Goal: Use online tool/utility: Utilize a website feature to perform a specific function

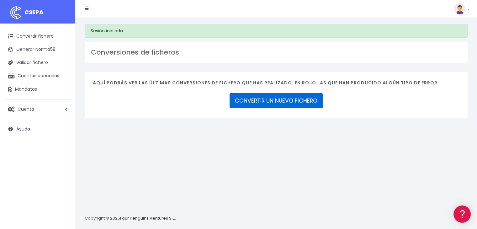
click at [293, 100] on link "CONVERTIR UN NUEVO FICHERO" at bounding box center [276, 100] width 93 height 15
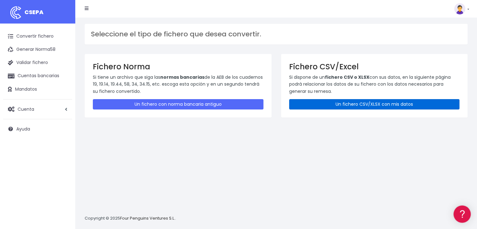
click at [380, 107] on link "Un fichero CSV/XLSX con mis datos" at bounding box center [374, 104] width 171 height 10
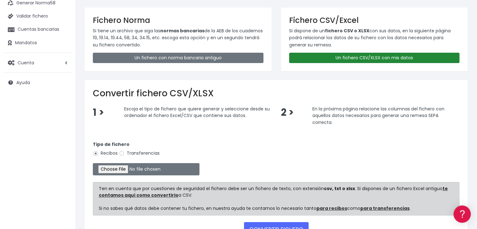
scroll to position [94, 0]
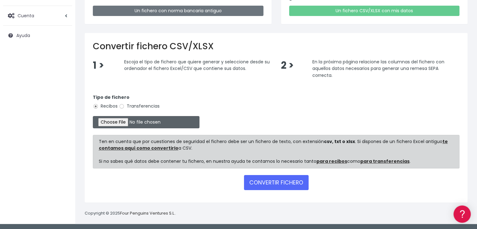
click at [129, 125] on input "file" at bounding box center [146, 122] width 107 height 12
type input "C:\fakepath\Remesa Jocarfe Enviada 13-08-25.xlsx"
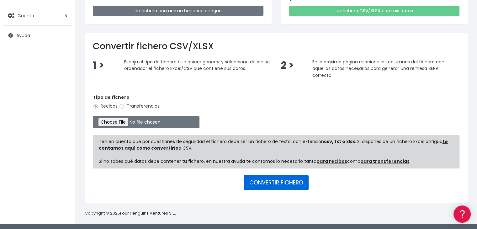
click at [291, 182] on button "CONVERTIR FICHERO" at bounding box center [276, 182] width 65 height 15
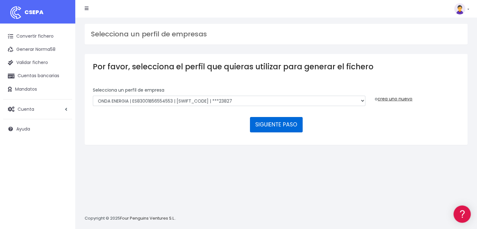
click at [264, 123] on button "SIGUIENTE PASO" at bounding box center [276, 124] width 53 height 15
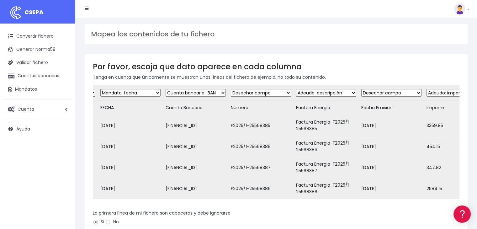
scroll to position [0, 289]
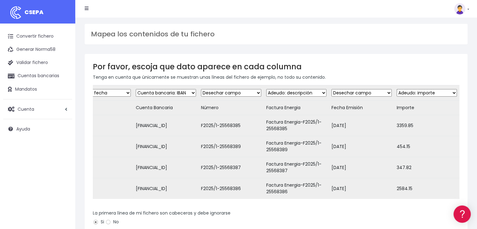
click at [380, 209] on form "Desechar campo Cliente: nombre Cliente: DNI Cliente: Email Cliente: Dirección C…" at bounding box center [276, 196] width 367 height 222
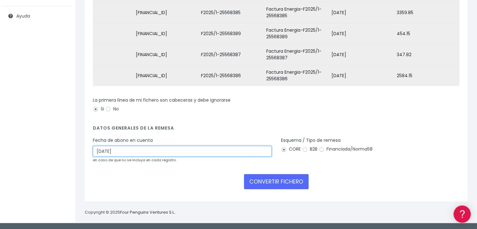
click at [216, 153] on input "15/08/2025" at bounding box center [182, 151] width 179 height 11
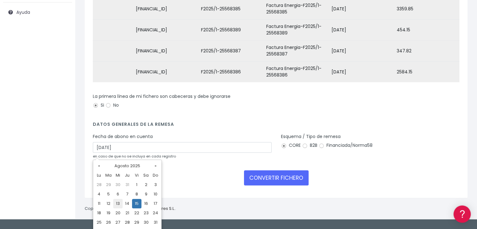
click at [117, 205] on td "13" at bounding box center [117, 203] width 9 height 9
type input "13/08/2025"
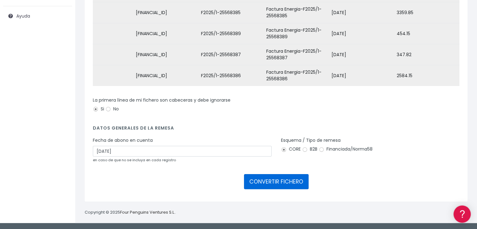
click at [291, 182] on button "CONVERTIR FICHERO" at bounding box center [276, 181] width 65 height 15
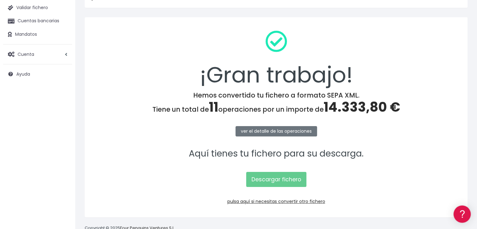
scroll to position [70, 0]
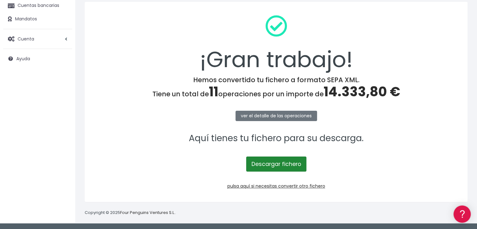
click at [281, 162] on link "Descargar fichero" at bounding box center [276, 164] width 60 height 15
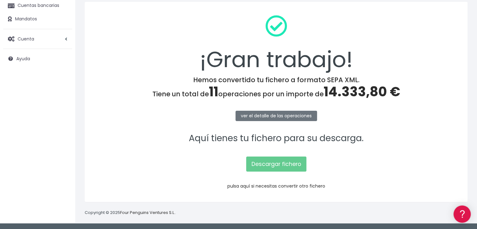
click at [291, 186] on link "pulsa aquí si necesitas convertir otro fichero" at bounding box center [277, 186] width 98 height 6
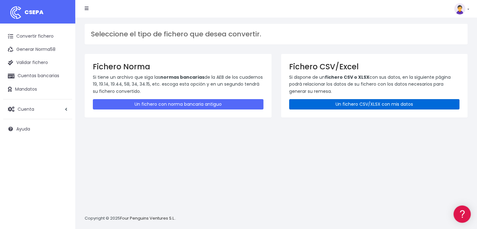
click at [366, 105] on link "Un fichero CSV/XLSX con mis datos" at bounding box center [374, 104] width 171 height 10
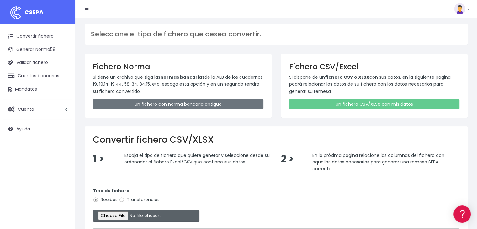
click at [123, 216] on input "file" at bounding box center [146, 216] width 107 height 12
type input "C:\fakepath\Remesa Gestion Enviada 13-08-25.xlsx"
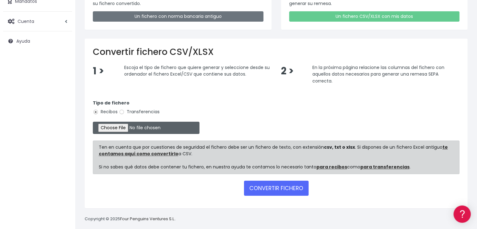
scroll to position [94, 0]
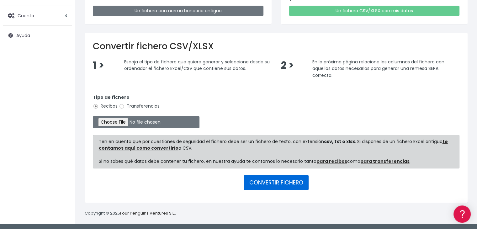
click at [268, 184] on button "CONVERTIR FICHERO" at bounding box center [276, 182] width 65 height 15
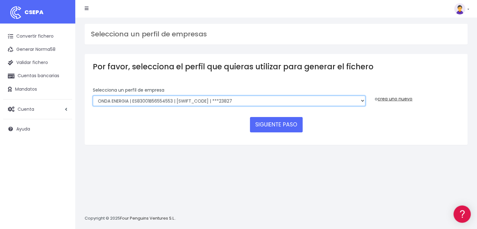
click at [271, 103] on select "ONDA ENERGIA | ES83001B56554553 | CCRIES2AXXX | ***23827 AICAVE | ES18001B19731…" at bounding box center [229, 101] width 273 height 11
select select "2848"
click at [93, 96] on select "ONDA ENERGIA | ES83001B56554553 | CCRIES2AXXX | ***23827 AICAVE | ES18001B19731…" at bounding box center [229, 101] width 273 height 11
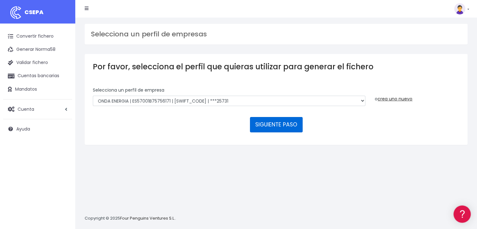
click at [269, 122] on button "SIGUIENTE PASO" at bounding box center [276, 124] width 53 height 15
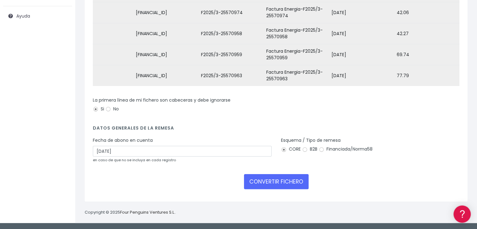
scroll to position [117, 0]
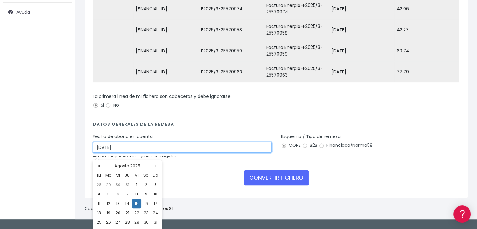
click at [260, 151] on input "15/08/2025" at bounding box center [182, 147] width 179 height 11
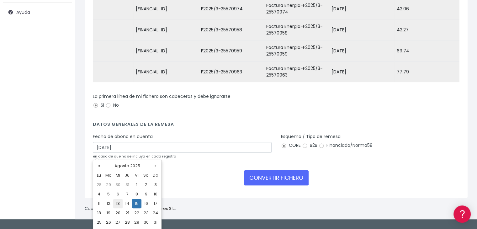
click at [117, 207] on td "13" at bounding box center [117, 203] width 9 height 9
type input "13/08/2025"
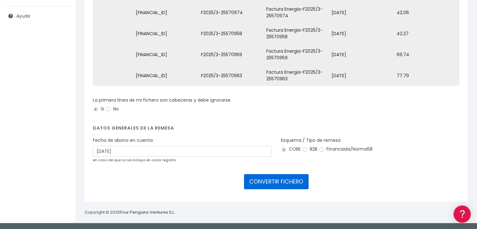
click at [273, 182] on button "CONVERTIR FICHERO" at bounding box center [276, 181] width 65 height 15
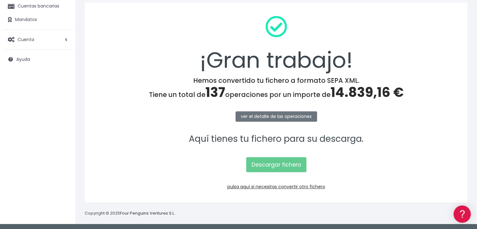
scroll to position [70, 0]
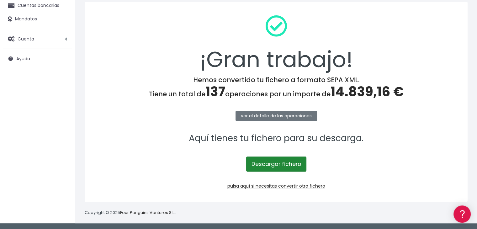
click at [275, 161] on link "Descargar fichero" at bounding box center [276, 164] width 60 height 15
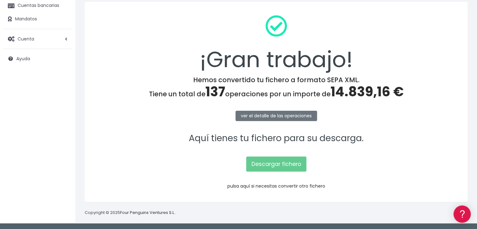
click at [273, 186] on link "pulsa aquí si necesitas convertir otro fichero" at bounding box center [277, 186] width 98 height 6
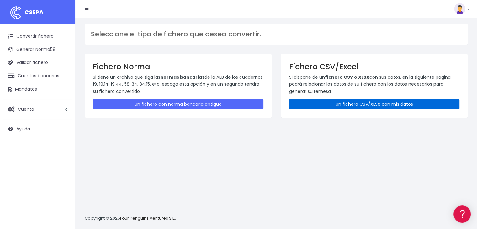
click at [382, 106] on link "Un fichero CSV/XLSX con mis datos" at bounding box center [374, 104] width 171 height 10
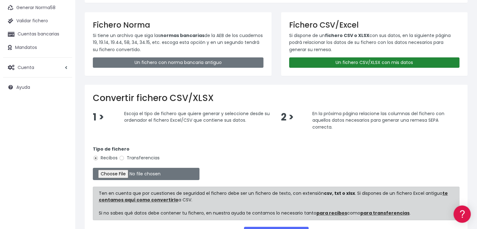
scroll to position [94, 0]
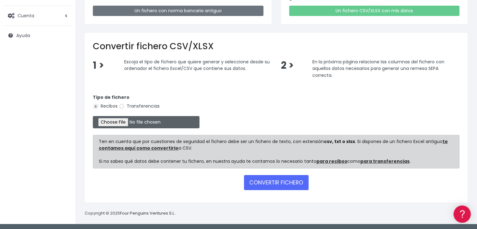
click at [113, 122] on input "file" at bounding box center [146, 122] width 107 height 12
type input "C:\fakepath\Remesa Comungest Enviada [DATE].xlsx"
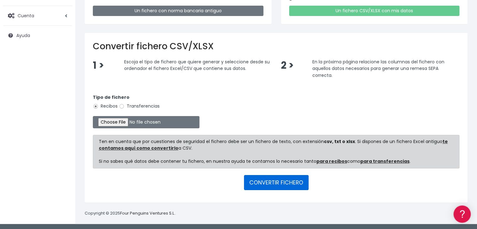
click at [272, 183] on button "CONVERTIR FICHERO" at bounding box center [276, 182] width 65 height 15
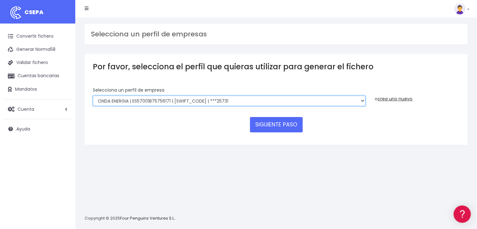
click at [330, 99] on select "ONDA ENERGIA | ES83001B56554553 | CCRIES2AXXX | ***23827 AICAVE | ES18001B19731…" at bounding box center [229, 101] width 273 height 11
select select "2843"
click at [93, 96] on select "ONDA ENERGIA | ES83001B56554553 | CCRIES2AXXX | ***23827 AICAVE | ES18001B19731…" at bounding box center [229, 101] width 273 height 11
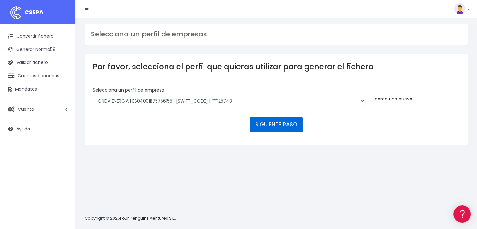
click at [279, 125] on button "SIGUIENTE PASO" at bounding box center [276, 124] width 53 height 15
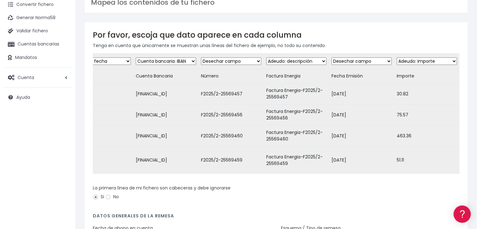
scroll to position [94, 0]
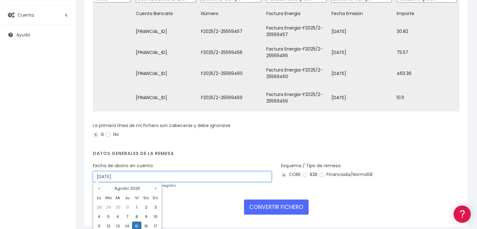
click at [196, 174] on input "[DATE]" at bounding box center [182, 176] width 179 height 11
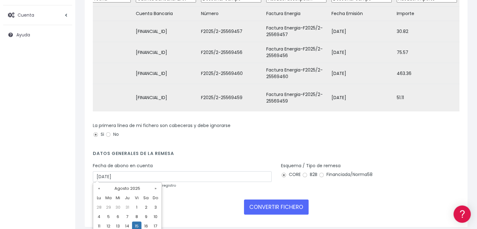
drag, startPoint x: 118, startPoint y: 227, endPoint x: 125, endPoint y: 216, distance: 12.3
click at [120, 225] on td "13" at bounding box center [117, 226] width 9 height 9
type input "[DATE]"
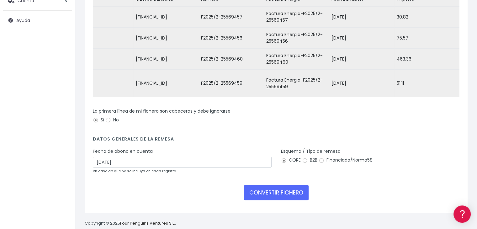
scroll to position [117, 0]
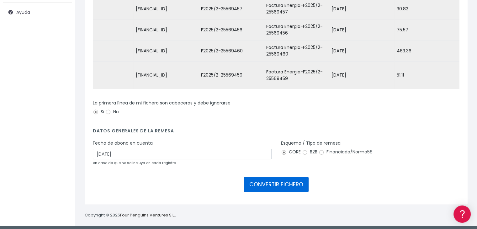
click at [279, 183] on button "CONVERTIR FICHERO" at bounding box center [276, 184] width 65 height 15
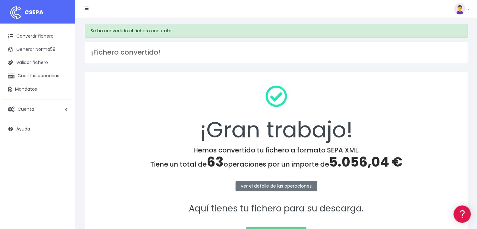
scroll to position [70, 0]
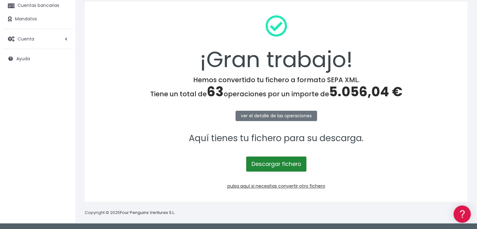
click at [288, 159] on link "Descargar fichero" at bounding box center [276, 164] width 60 height 15
